Goal: Task Accomplishment & Management: Use online tool/utility

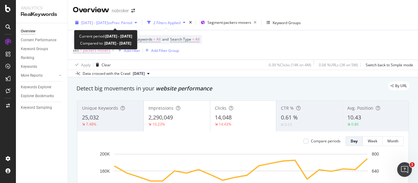
click at [138, 26] on div "[DATE] - [DATE] vs Prev. Period" at bounding box center [106, 22] width 67 height 9
click at [108, 22] on span "[DATE] - [DATE]" at bounding box center [94, 22] width 27 height 5
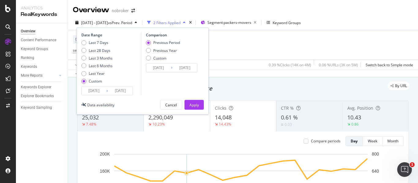
click at [130, 99] on div "Date Range Last 7 Days Last 28 Days Last 3 Months Last 6 Months Last Year Custo…" at bounding box center [142, 71] width 132 height 87
click at [125, 90] on input "[DATE]" at bounding box center [120, 91] width 24 height 9
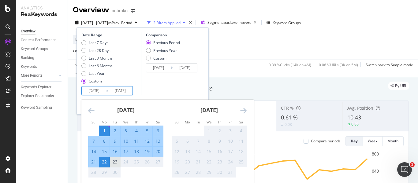
click at [119, 162] on div "23" at bounding box center [115, 162] width 10 height 6
type input "[DATE]"
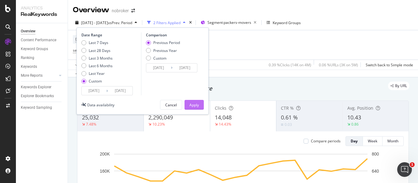
click at [199, 101] on div "Apply" at bounding box center [193, 104] width 9 height 9
